Goal: Information Seeking & Learning: Understand process/instructions

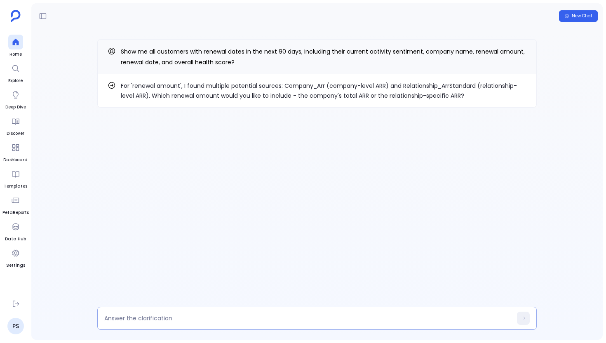
click at [178, 324] on div at bounding box center [316, 318] width 439 height 23
click at [179, 320] on textarea at bounding box center [308, 318] width 408 height 8
type textarea "use company arr"
type textarea "use health score"
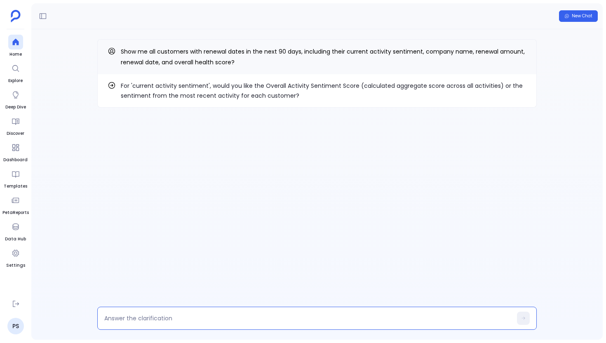
type textarea "e"
click at [302, 82] on p "For 'current activity sentiment', would you like the Overall Activity Sentiment…" at bounding box center [324, 91] width 406 height 20
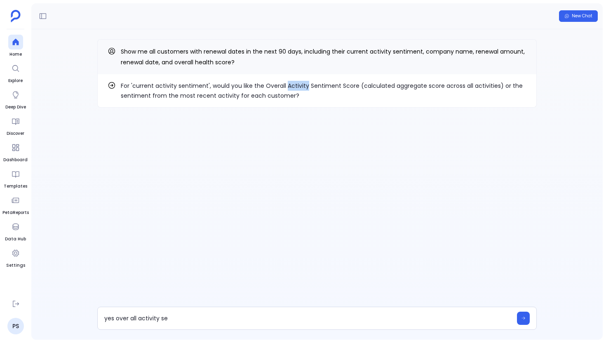
click at [302, 82] on p "For 'current activity sentiment', would you like the Overall Activity Sentiment…" at bounding box center [324, 91] width 406 height 20
drag, startPoint x: 263, startPoint y: 85, endPoint x: 354, endPoint y: 85, distance: 91.5
click at [354, 85] on p "For 'current activity sentiment', would you like the Overall Activity Sentiment…" at bounding box center [324, 91] width 406 height 20
copy p "Overall Activity Sentiment Score"
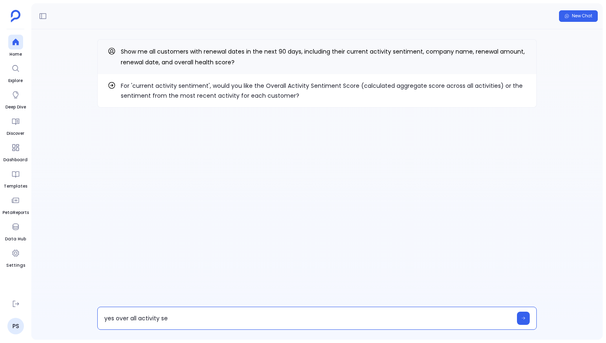
click at [184, 321] on textarea "yes over all activity se" at bounding box center [308, 318] width 408 height 8
type textarea "Overall Activity Sentiment Score"
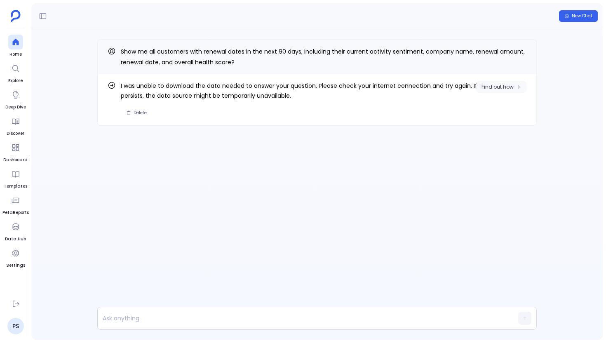
click at [495, 88] on span "Find out how" at bounding box center [497, 87] width 32 height 7
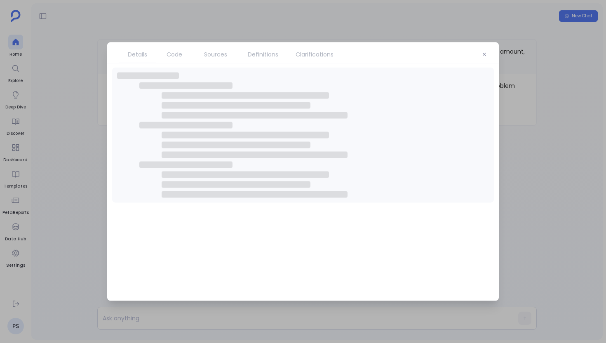
click at [187, 53] on span "Code" at bounding box center [174, 54] width 29 height 9
click at [178, 55] on span "Code" at bounding box center [175, 54] width 16 height 9
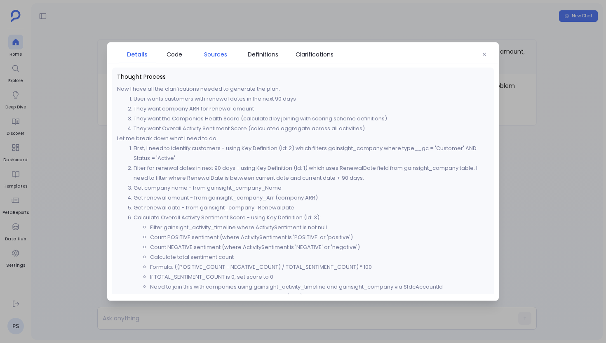
click at [204, 53] on span "Sources" at bounding box center [215, 54] width 23 height 9
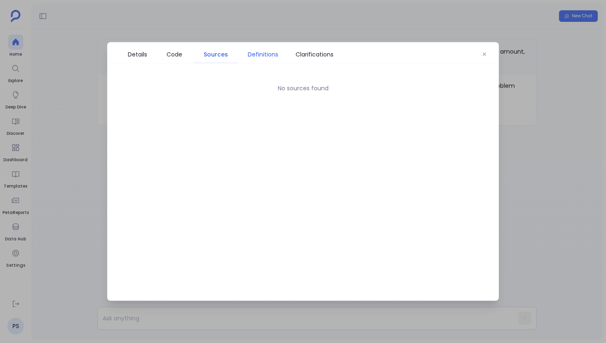
click at [277, 48] on link "Definitions" at bounding box center [262, 54] width 49 height 17
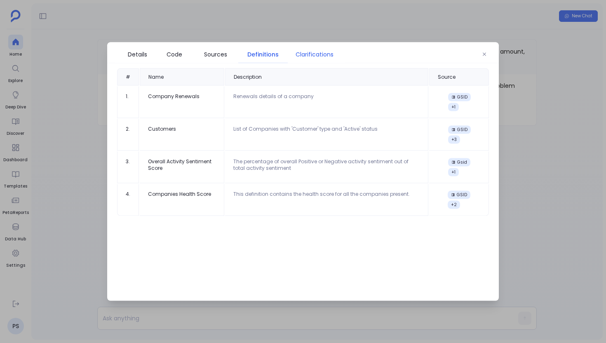
click at [302, 54] on span "Clarifications" at bounding box center [315, 54] width 38 height 9
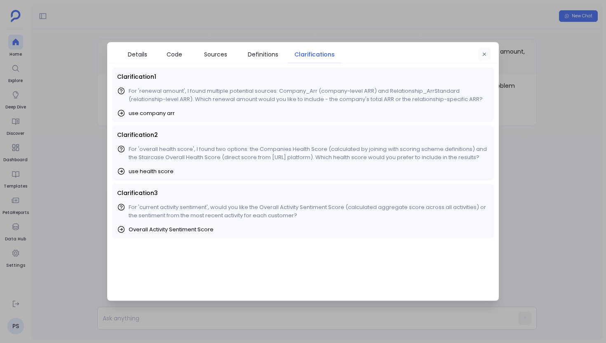
click at [485, 56] on icon "button" at bounding box center [484, 54] width 5 height 5
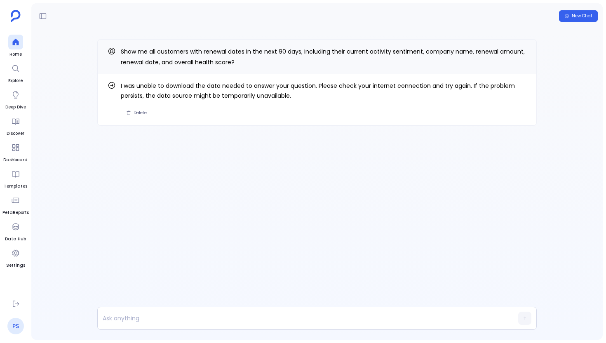
click at [17, 325] on link "PS" at bounding box center [15, 326] width 16 height 16
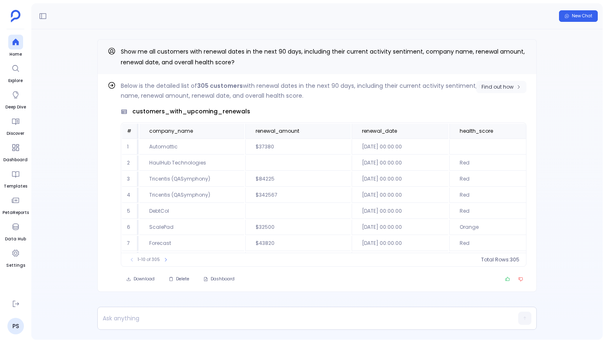
click at [488, 85] on span "Find out how" at bounding box center [497, 87] width 32 height 7
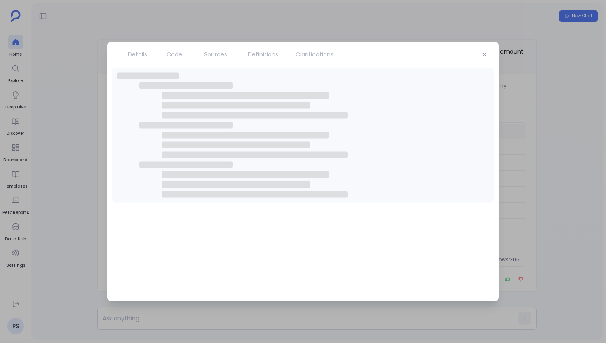
click at [310, 56] on span "Clarifications" at bounding box center [315, 54] width 38 height 9
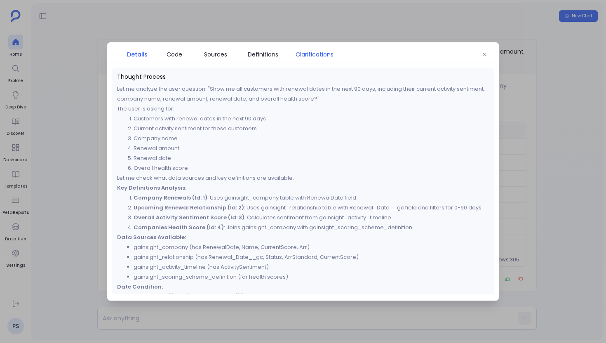
click at [310, 56] on span "Clarifications" at bounding box center [315, 54] width 38 height 9
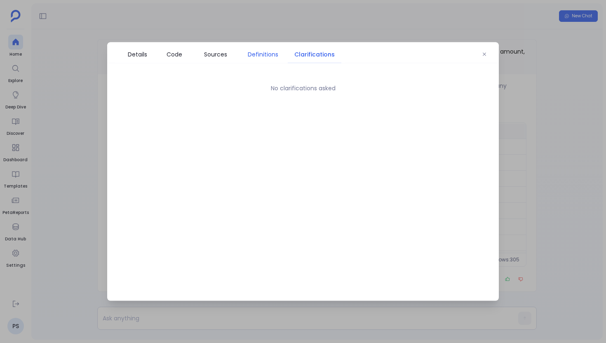
click at [277, 58] on span "Definitions" at bounding box center [263, 54] width 31 height 9
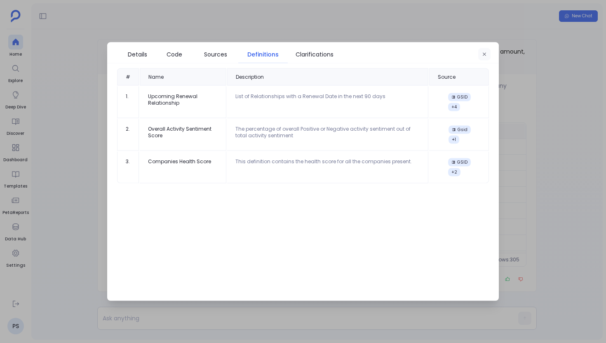
click at [479, 51] on button "button" at bounding box center [484, 54] width 12 height 12
